Goal: Task Accomplishment & Management: Manage account settings

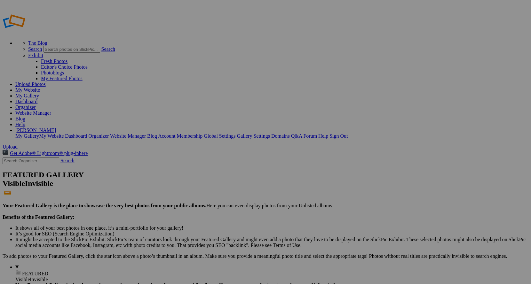
type input "Riki Bar Mitzvah"
click at [208, 174] on span "Create" at bounding box center [201, 176] width 13 height 5
drag, startPoint x: 240, startPoint y: 105, endPoint x: 216, endPoint y: 114, distance: 25.2
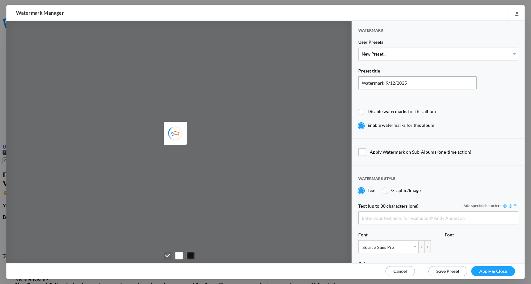
type input "MicheleSilverPhotography"
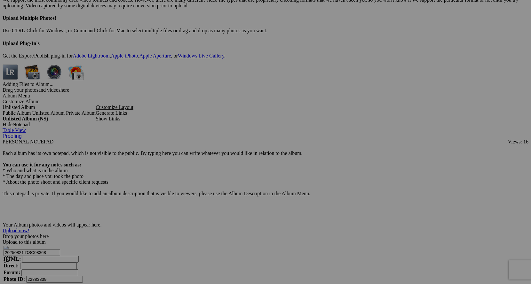
scroll to position [2142, 0]
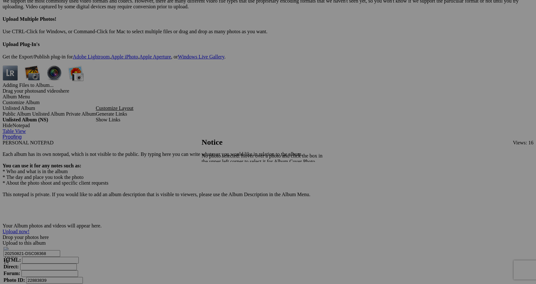
click at [155, 125] on div at bounding box center [265, 142] width 531 height 284
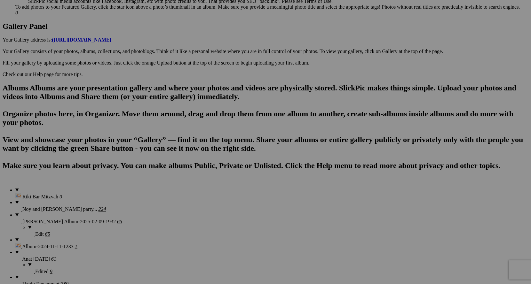
scroll to position [255, 0]
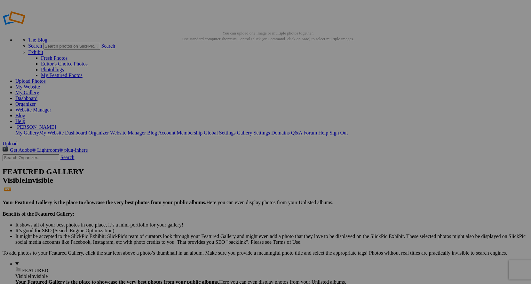
scroll to position [0, 0]
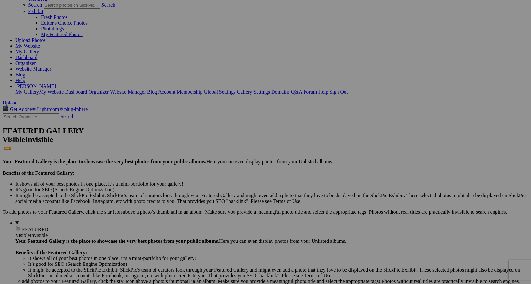
scroll to position [96, 0]
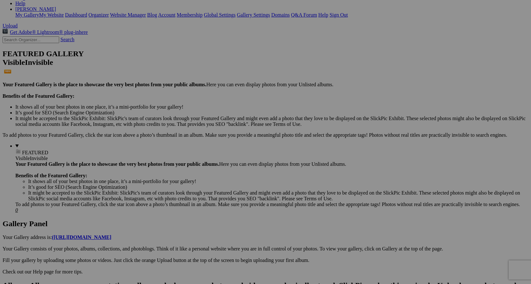
scroll to position [160, 0]
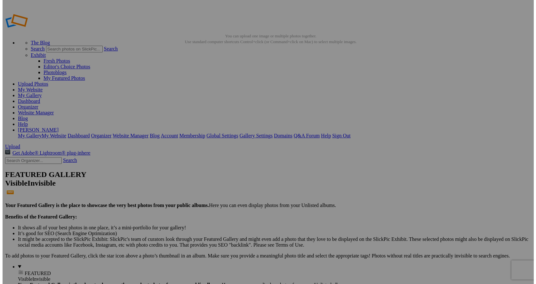
scroll to position [0, 0]
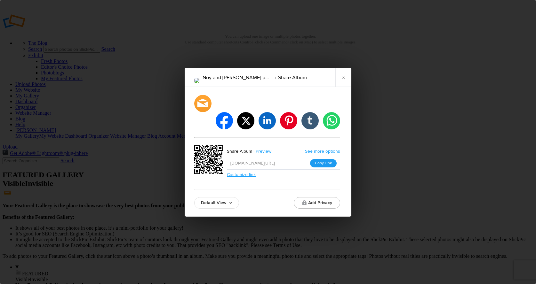
click at [323, 159] on button "Copy Link" at bounding box center [323, 163] width 27 height 8
click at [344, 86] on link "×" at bounding box center [343, 77] width 16 height 19
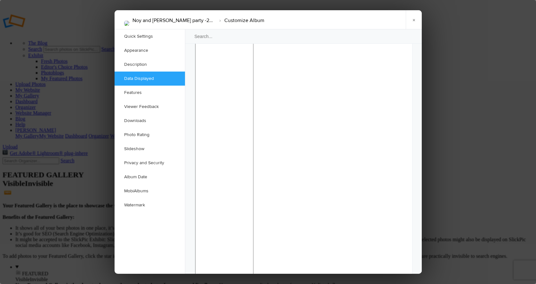
scroll to position [544, 0]
click at [144, 206] on link "Watermark" at bounding box center [150, 205] width 70 height 14
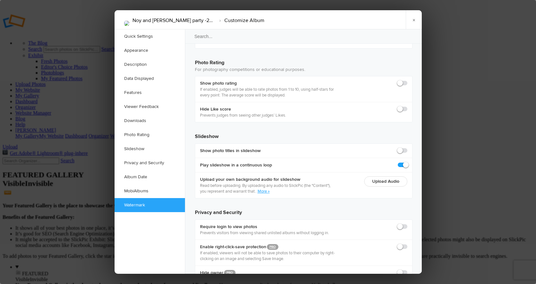
scroll to position [1380, 0]
click at [151, 51] on link "Appearance" at bounding box center [150, 51] width 70 height 14
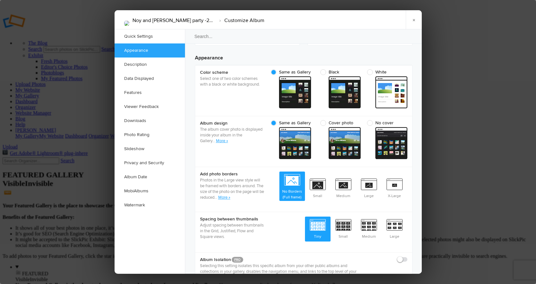
scroll to position [203, 0]
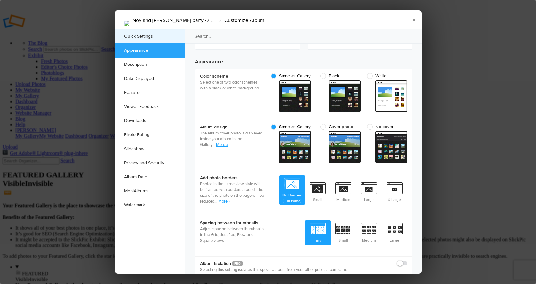
click at [150, 38] on link "Quick Settings" at bounding box center [150, 36] width 70 height 14
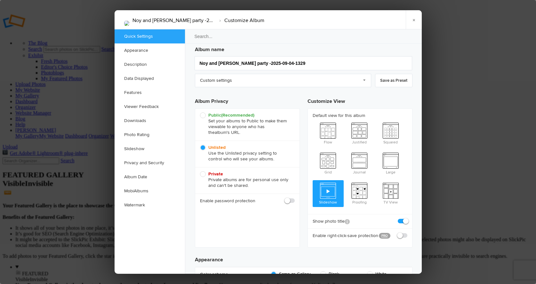
scroll to position [4, 0]
click at [266, 81] on link "Custom settings" at bounding box center [283, 81] width 176 height 13
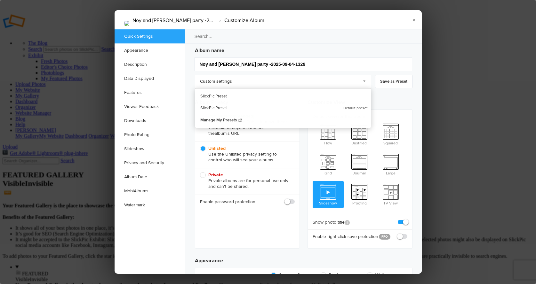
click at [266, 81] on link "Custom settings" at bounding box center [283, 81] width 176 height 13
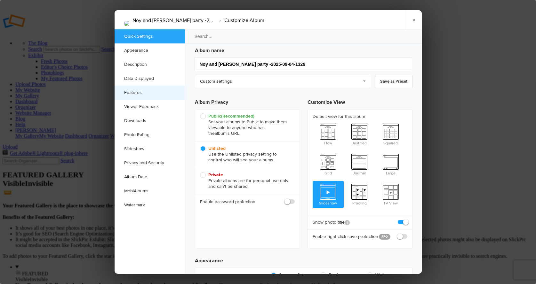
click at [152, 94] on link "Features" at bounding box center [150, 93] width 70 height 14
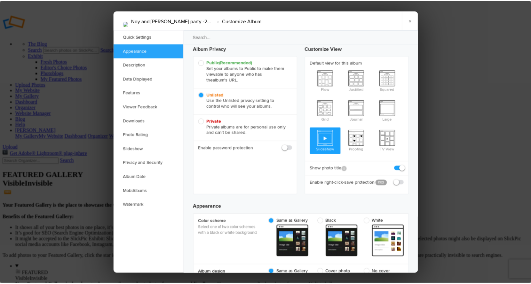
scroll to position [0, 0]
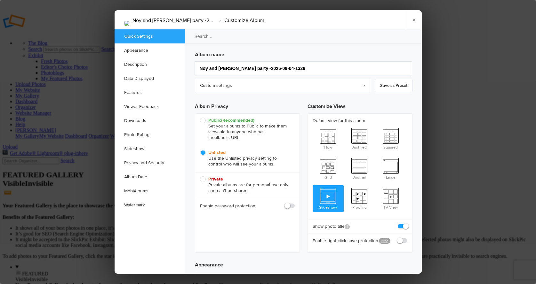
click at [129, 21] on img at bounding box center [126, 23] width 5 height 5
click at [414, 19] on link "×" at bounding box center [414, 19] width 16 height 19
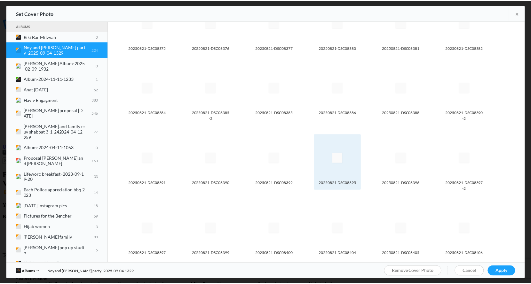
scroll to position [128, 0]
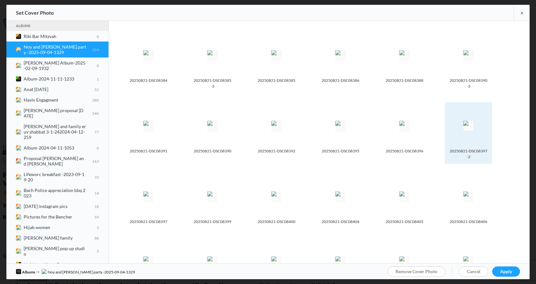
click at [463, 121] on img at bounding box center [468, 126] width 10 height 10
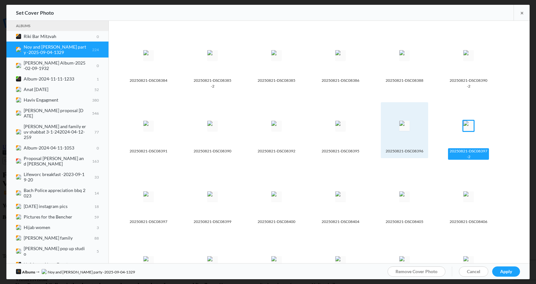
click at [407, 124] on img at bounding box center [404, 126] width 10 height 10
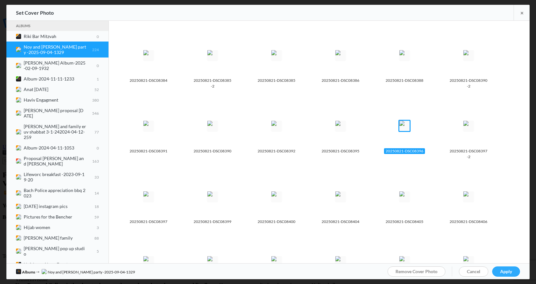
click at [504, 272] on span "Apply" at bounding box center [506, 271] width 12 height 5
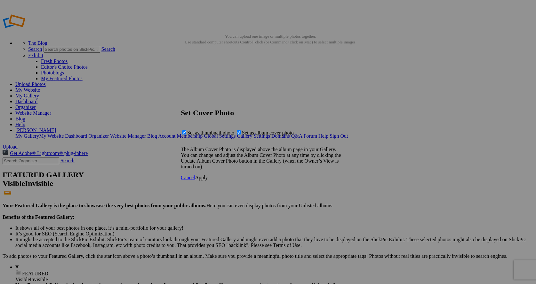
click at [208, 180] on span "Apply" at bounding box center [201, 177] width 13 height 5
